Goal: Task Accomplishment & Management: Use online tool/utility

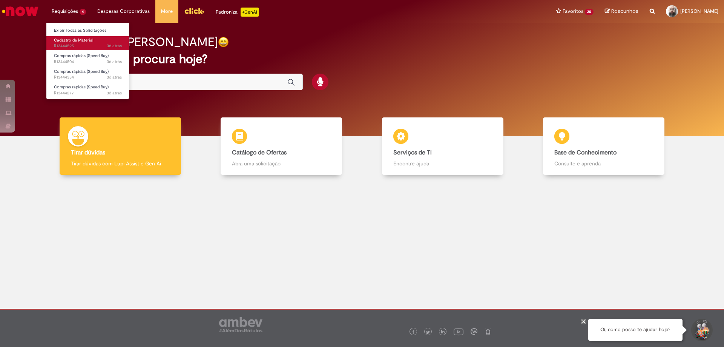
click at [67, 41] on span "Cadastro de Material" at bounding box center [73, 40] width 39 height 6
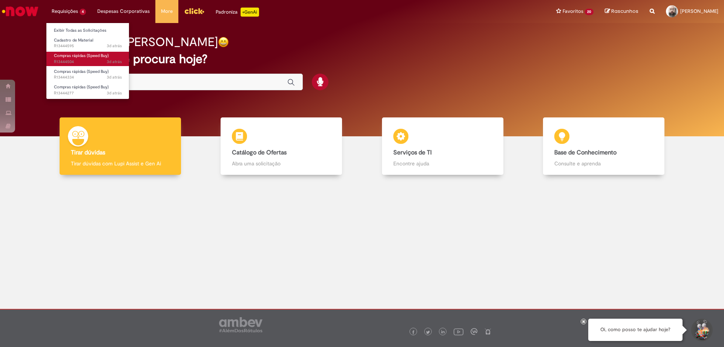
click at [74, 54] on span "Compras rápidas (Speed Buy)" at bounding box center [81, 56] width 55 height 6
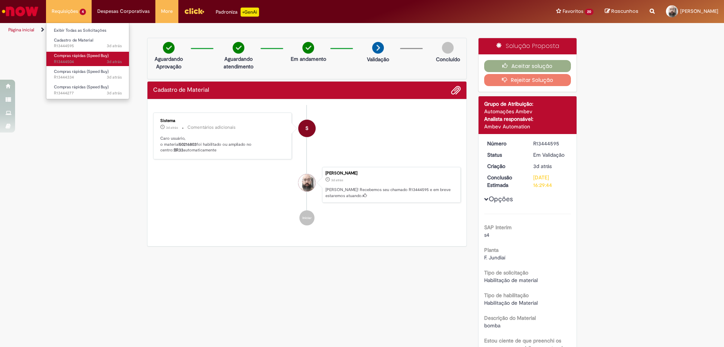
click at [69, 56] on span "Compras rápidas (Speed Buy)" at bounding box center [81, 56] width 55 height 6
click at [71, 56] on span "Compras rápidas (Speed Buy)" at bounding box center [81, 56] width 55 height 6
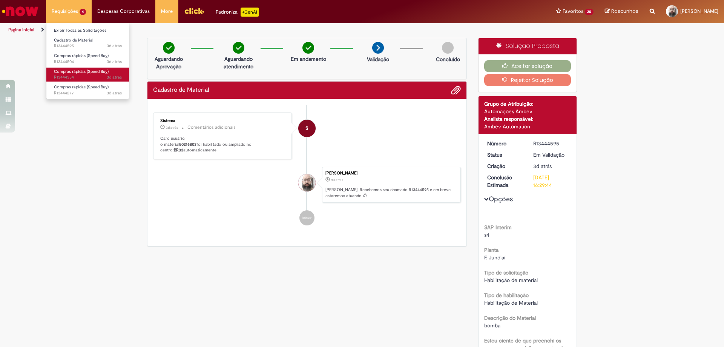
click at [83, 70] on span "Compras rápidas (Speed Buy)" at bounding box center [81, 72] width 55 height 6
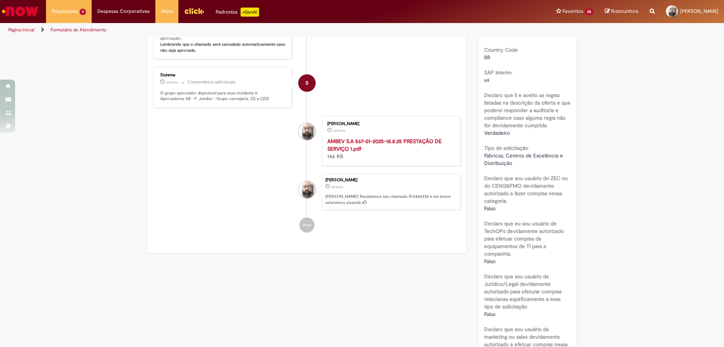
scroll to position [38, 0]
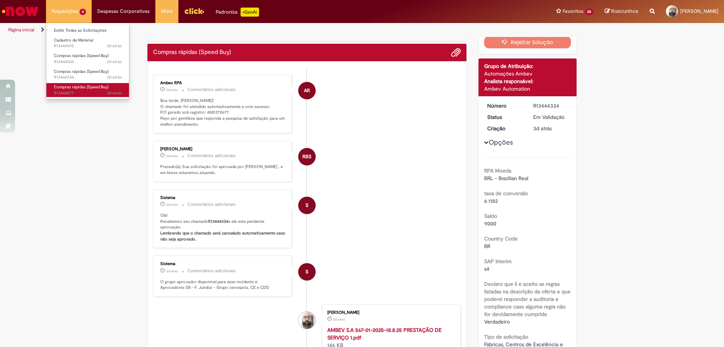
click at [87, 86] on span "Compras rápidas (Speed Buy)" at bounding box center [81, 87] width 55 height 6
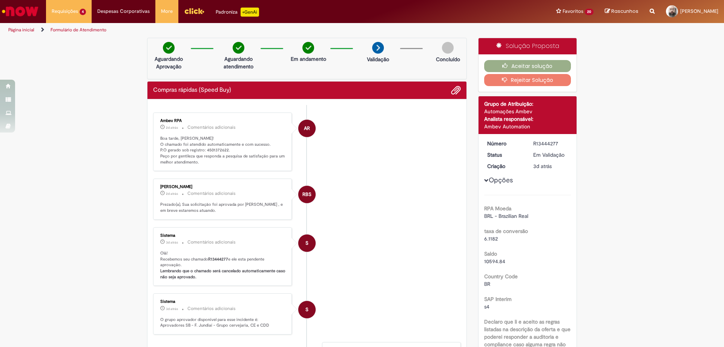
scroll to position [38, 0]
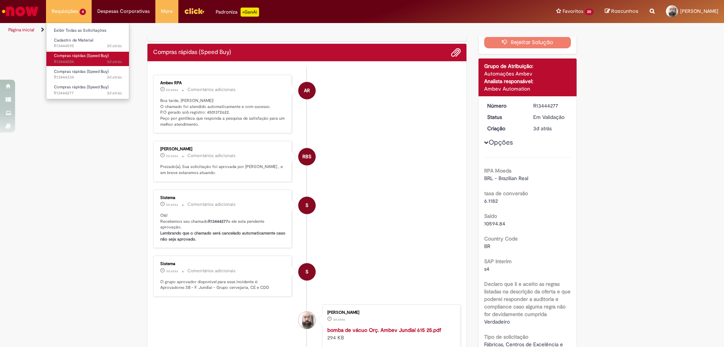
click at [77, 54] on span "Compras rápidas (Speed Buy)" at bounding box center [81, 56] width 55 height 6
